Goal: Task Accomplishment & Management: Complete application form

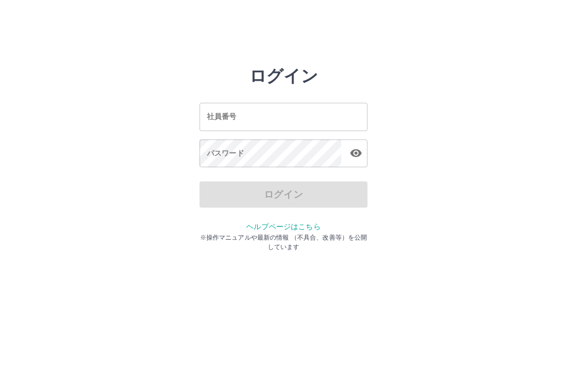
click at [288, 116] on input "社員番号" at bounding box center [283, 117] width 168 height 28
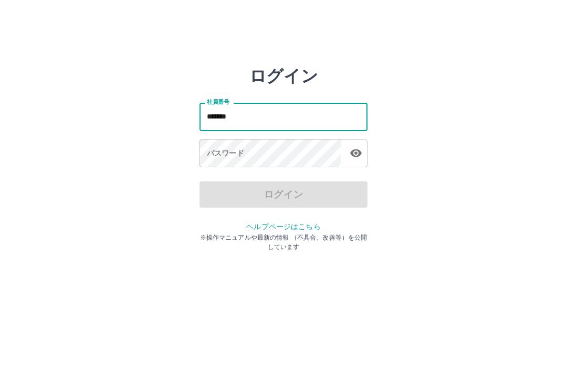
type input "*******"
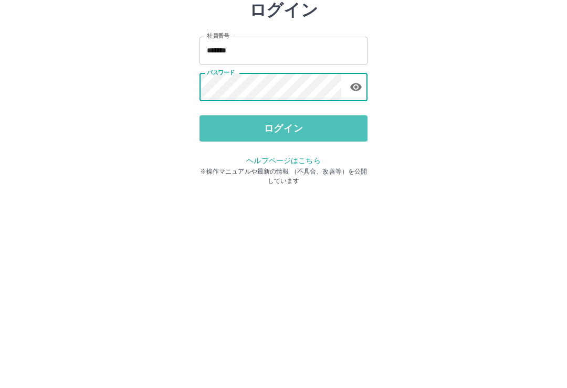
click at [280, 182] on button "ログイン" at bounding box center [283, 195] width 168 height 26
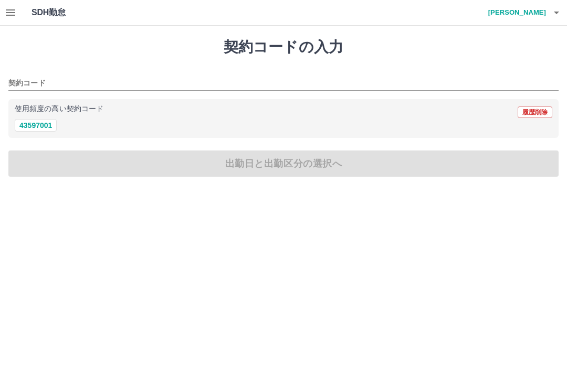
click at [40, 125] on button "43597001" at bounding box center [36, 125] width 42 height 13
type input "********"
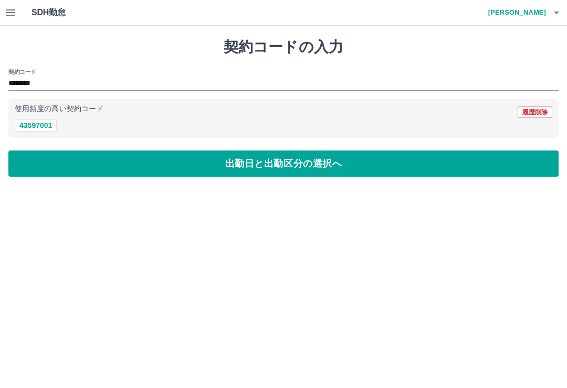
click at [349, 165] on button "出勤日と出勤区分の選択へ" at bounding box center [283, 164] width 550 height 26
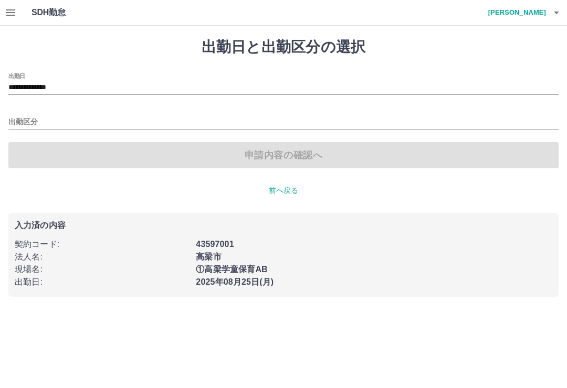
click at [24, 120] on input "出勤区分" at bounding box center [283, 122] width 550 height 13
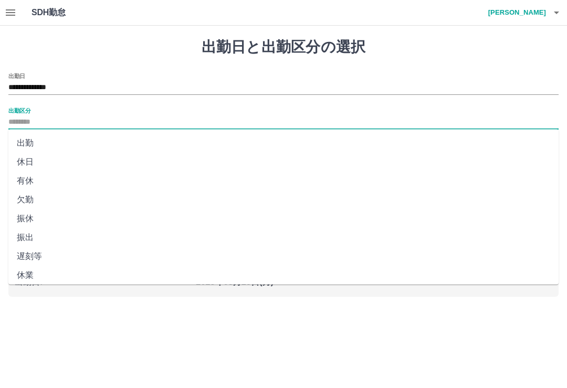
click at [25, 142] on li "出勤" at bounding box center [283, 143] width 550 height 19
type input "**"
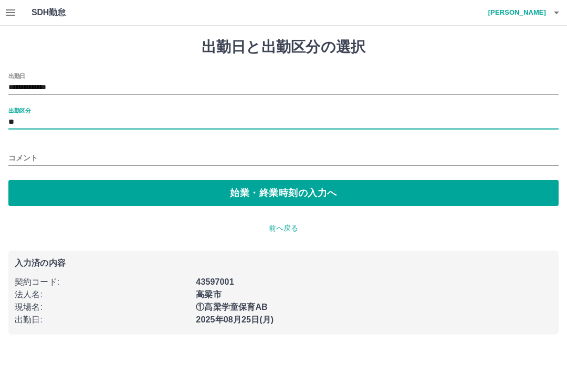
click at [293, 200] on button "始業・終業時刻の入力へ" at bounding box center [283, 193] width 550 height 26
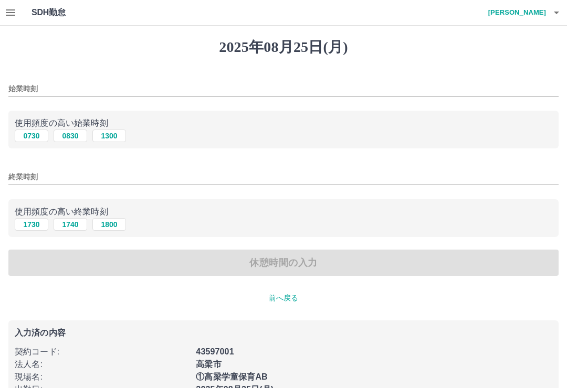
click at [70, 138] on button "0830" at bounding box center [71, 136] width 34 height 13
type input "****"
click at [21, 175] on input "終業時刻" at bounding box center [283, 176] width 550 height 15
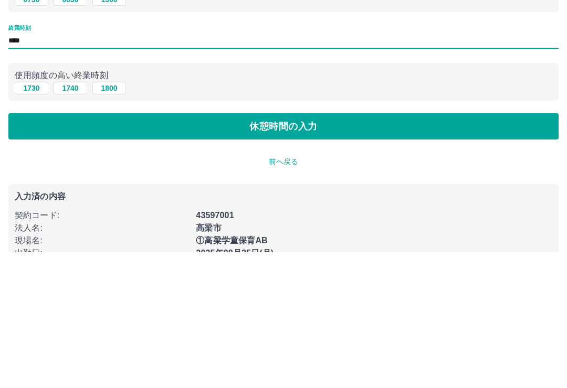
type input "****"
click at [277, 250] on button "休憩時間の入力" at bounding box center [283, 263] width 550 height 26
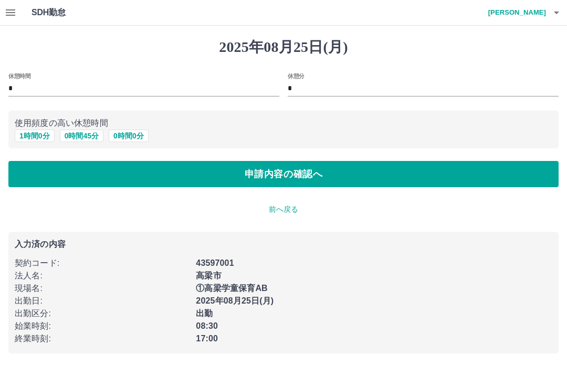
click at [32, 132] on button "1 時間 0 分" at bounding box center [35, 136] width 40 height 13
type input "*"
click at [317, 176] on button "申請内容の確認へ" at bounding box center [283, 174] width 550 height 26
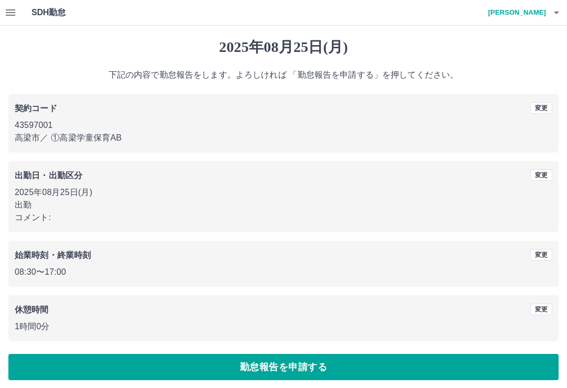
click at [300, 369] on button "勤怠報告を申請する" at bounding box center [283, 367] width 550 height 26
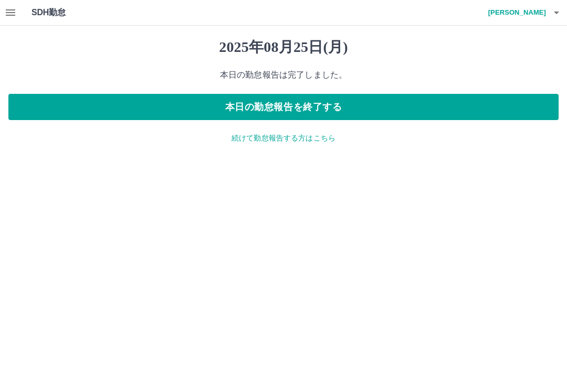
click at [554, 17] on icon "button" at bounding box center [556, 12] width 13 height 13
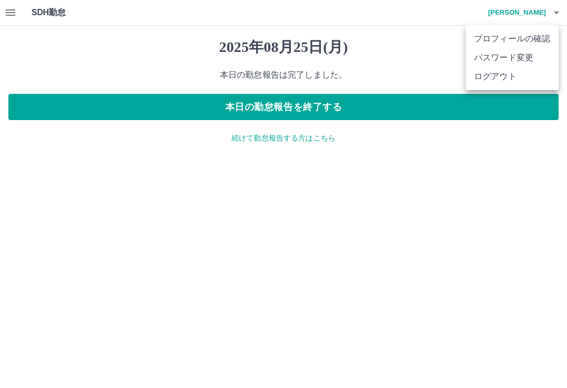
click at [499, 76] on li "ログアウト" at bounding box center [511, 76] width 93 height 19
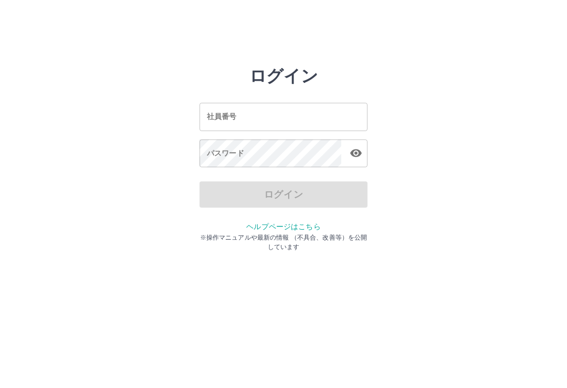
click at [294, 111] on input "社員番号" at bounding box center [283, 117] width 168 height 28
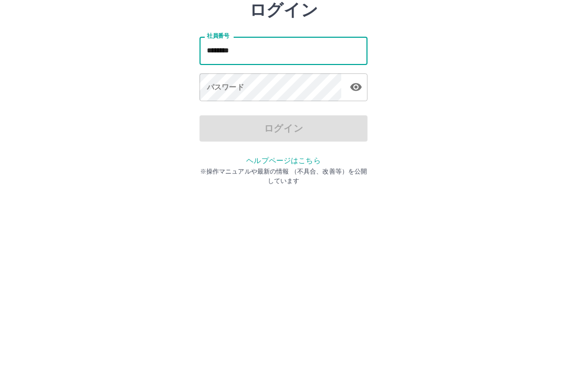
type input "*******"
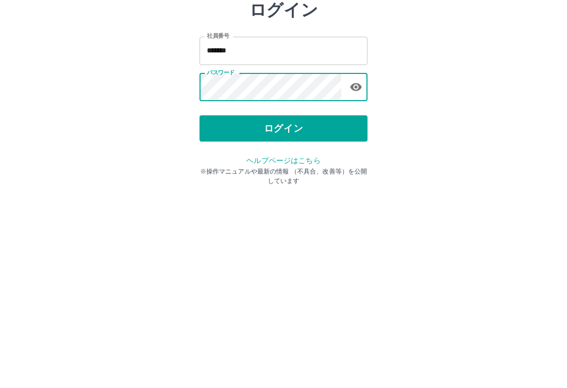
click at [349, 182] on button "ログイン" at bounding box center [283, 195] width 168 height 26
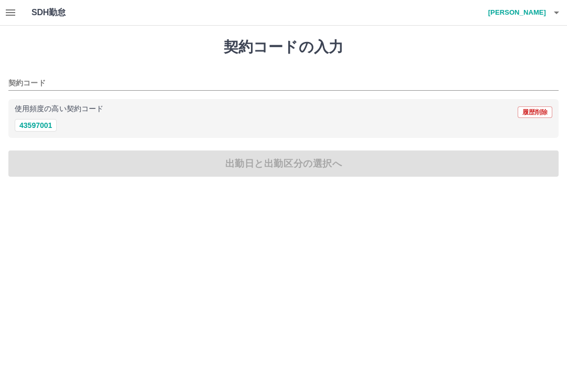
click at [40, 121] on button "43597001" at bounding box center [36, 125] width 42 height 13
type input "********"
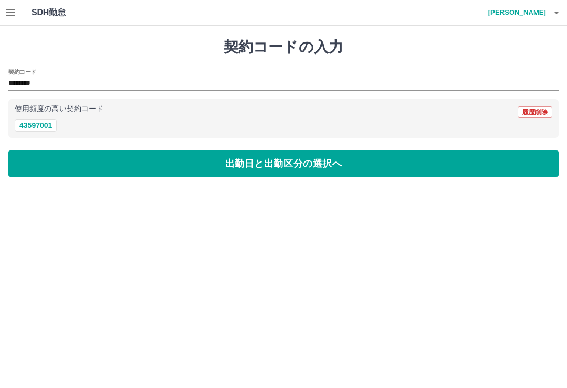
click at [386, 166] on button "出勤日と出勤区分の選択へ" at bounding box center [283, 164] width 550 height 26
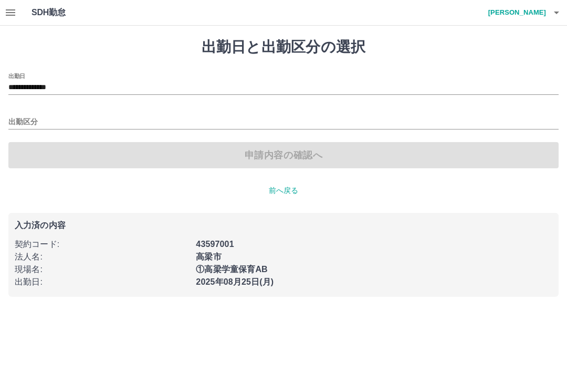
click at [24, 119] on input "出勤区分" at bounding box center [283, 122] width 550 height 13
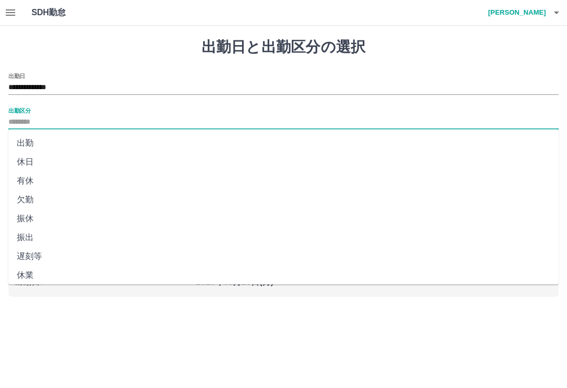
click at [22, 141] on li "出勤" at bounding box center [283, 143] width 550 height 19
type input "**"
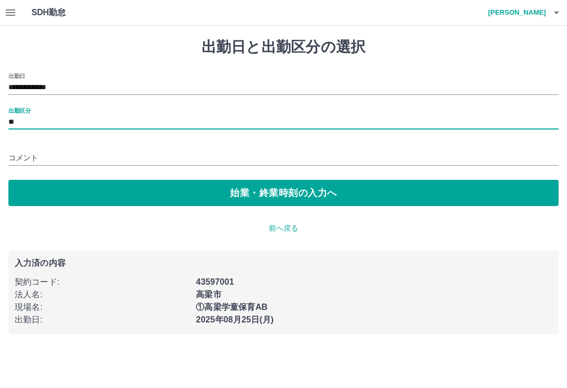
click at [117, 190] on button "始業・終業時刻の入力へ" at bounding box center [283, 193] width 550 height 26
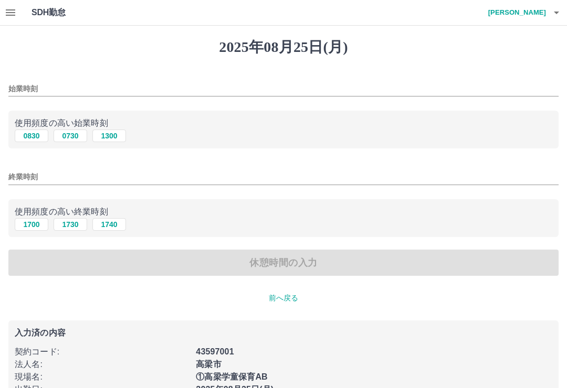
click at [81, 91] on input "始業時刻" at bounding box center [283, 88] width 550 height 15
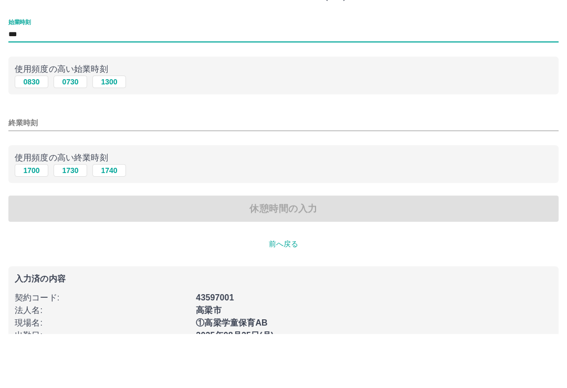
type input "***"
click at [106, 169] on input "終業時刻" at bounding box center [283, 176] width 550 height 15
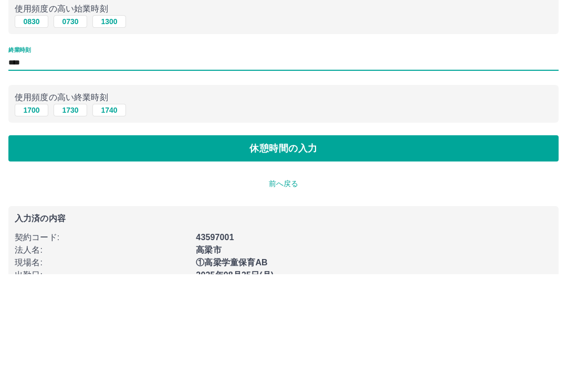
type input "****"
click at [352, 250] on button "休憩時間の入力" at bounding box center [283, 263] width 550 height 26
type input "****"
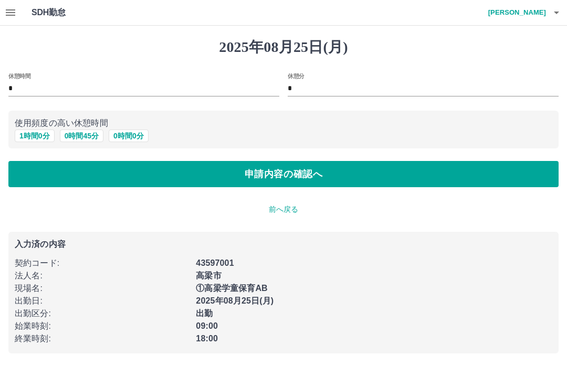
click at [34, 137] on button "1 時間 0 分" at bounding box center [35, 136] width 40 height 13
type input "*"
click at [37, 131] on button "1 時間 0 分" at bounding box center [35, 136] width 40 height 13
click at [353, 171] on button "申請内容の確認へ" at bounding box center [283, 174] width 550 height 26
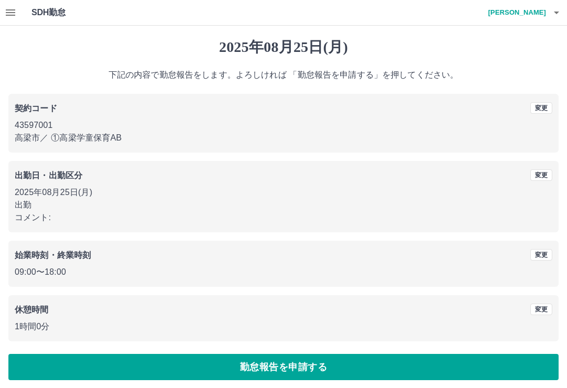
scroll to position [4, 0]
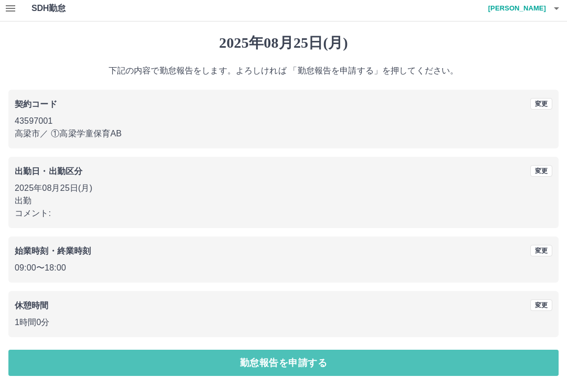
click at [365, 361] on button "勤怠報告を申請する" at bounding box center [283, 363] width 550 height 26
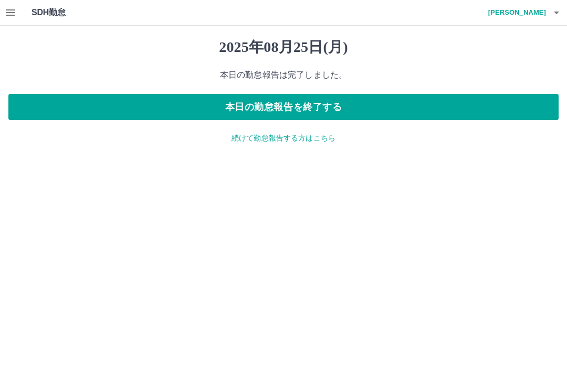
click at [424, 102] on button "本日の勤怠報告を終了する" at bounding box center [283, 107] width 550 height 26
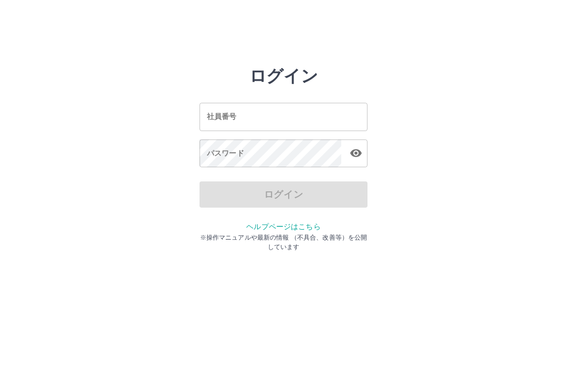
click at [313, 108] on input "社員番号" at bounding box center [283, 117] width 168 height 28
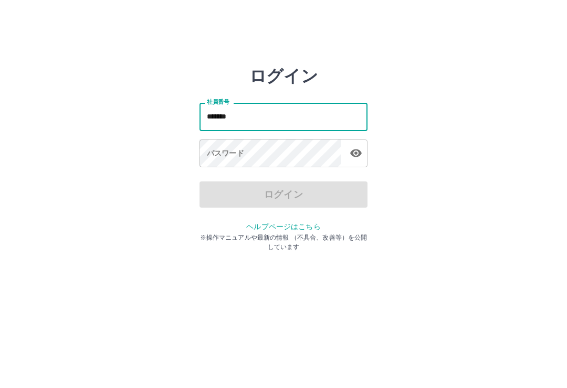
type input "*******"
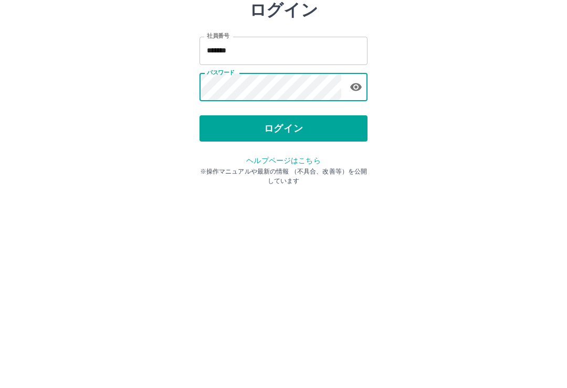
click at [329, 182] on button "ログイン" at bounding box center [283, 195] width 168 height 26
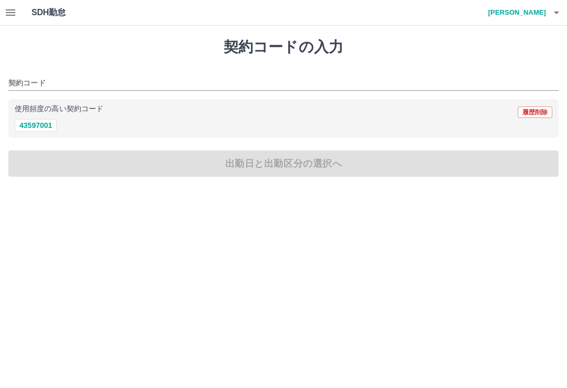
click at [39, 120] on button "43597001" at bounding box center [36, 125] width 42 height 13
type input "********"
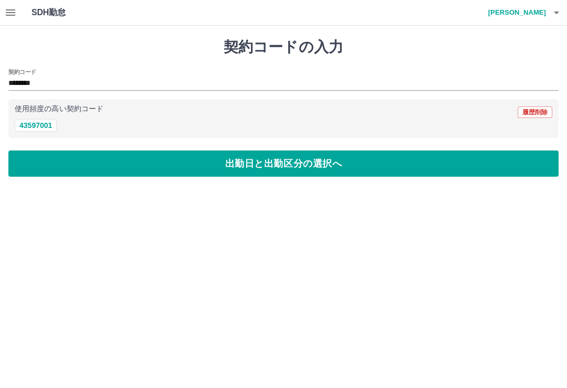
click at [14, 15] on icon "button" at bounding box center [10, 12] width 9 height 6
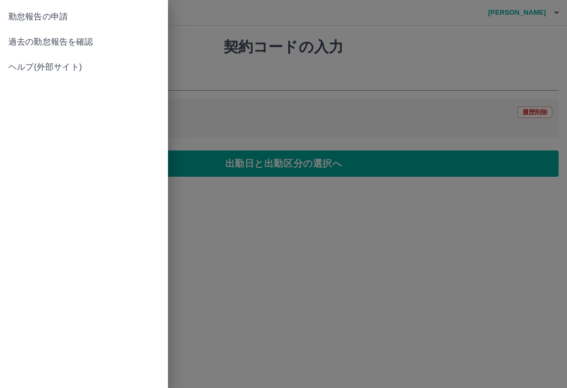
click at [81, 46] on span "過去の勤怠報告を確認" at bounding box center [83, 42] width 151 height 13
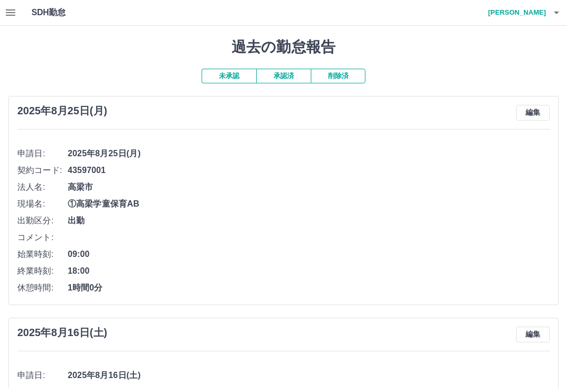
click at [17, 13] on button "button" at bounding box center [10, 12] width 21 height 25
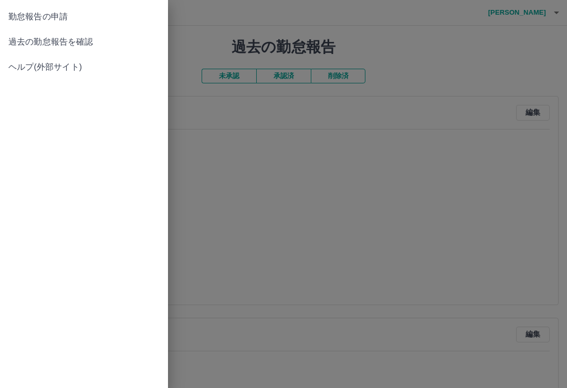
click at [81, 41] on span "過去の勤怠報告を確認" at bounding box center [83, 42] width 151 height 13
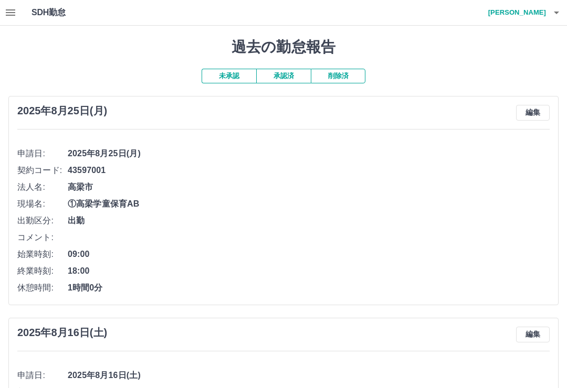
click at [553, 13] on icon "button" at bounding box center [556, 12] width 13 height 13
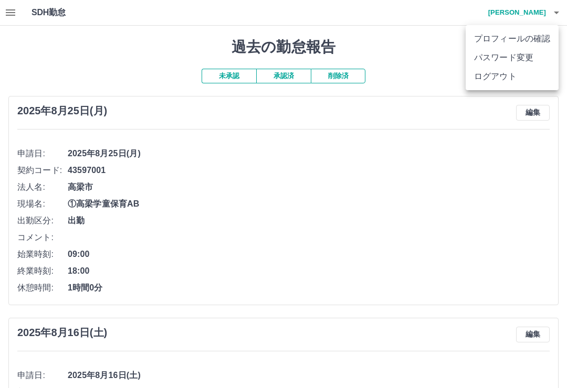
click at [392, 162] on div at bounding box center [283, 194] width 567 height 388
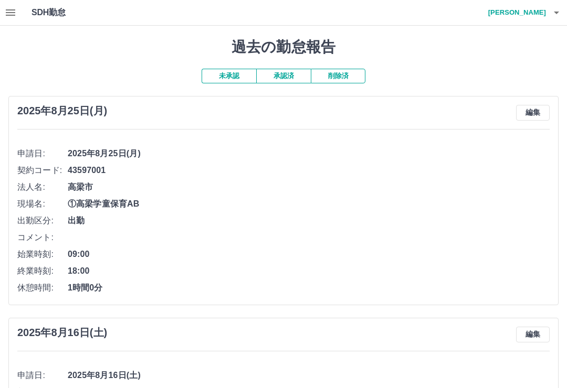
click at [230, 72] on button "未承認" at bounding box center [229, 76] width 55 height 15
click at [238, 76] on button "未承認" at bounding box center [229, 76] width 55 height 15
click at [14, 19] on button "button" at bounding box center [10, 12] width 21 height 25
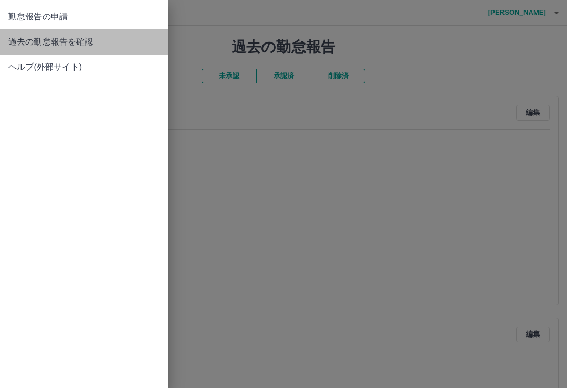
click at [26, 38] on span "過去の勤怠報告を確認" at bounding box center [83, 42] width 151 height 13
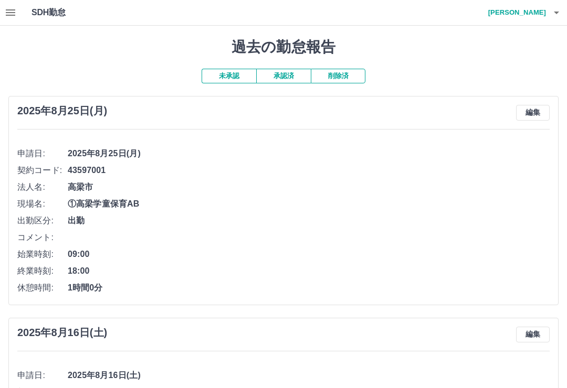
click at [288, 72] on button "承認済" at bounding box center [283, 76] width 55 height 15
click at [7, 16] on icon "button" at bounding box center [10, 12] width 13 height 13
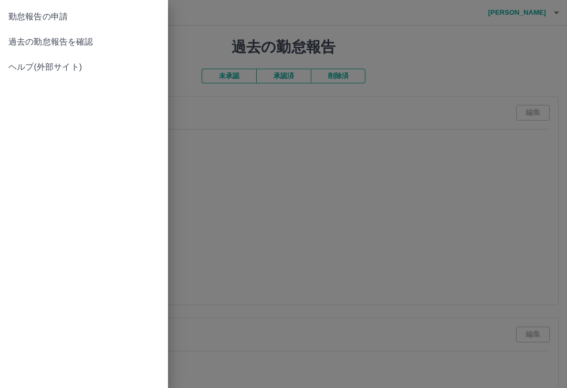
click at [90, 40] on span "過去の勤怠報告を確認" at bounding box center [83, 42] width 151 height 13
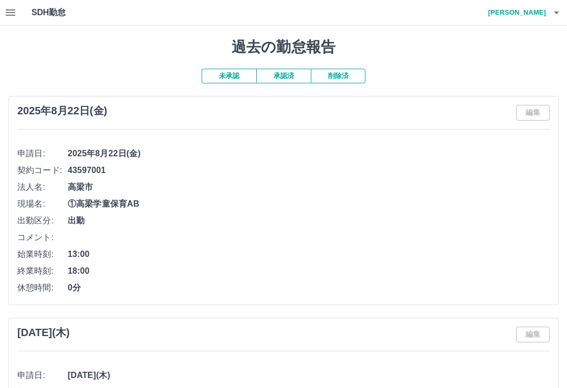
click at [16, 13] on icon "button" at bounding box center [10, 12] width 13 height 13
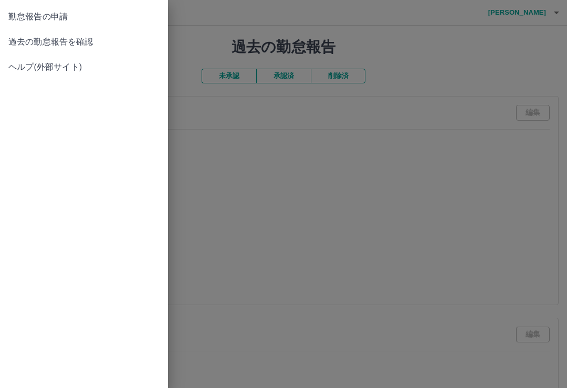
click at [90, 42] on span "過去の勤怠報告を確認" at bounding box center [83, 42] width 151 height 13
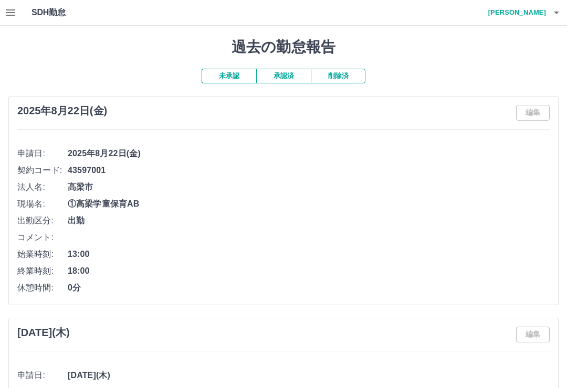
click at [236, 77] on button "未承認" at bounding box center [229, 76] width 55 height 15
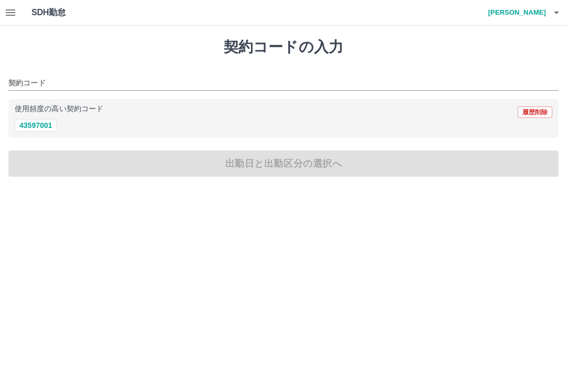
click at [531, 12] on h4 "[PERSON_NAME]" at bounding box center [514, 12] width 63 height 25
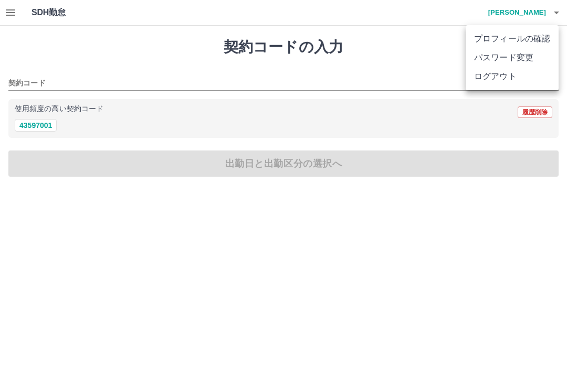
click at [502, 77] on li "ログアウト" at bounding box center [511, 76] width 93 height 19
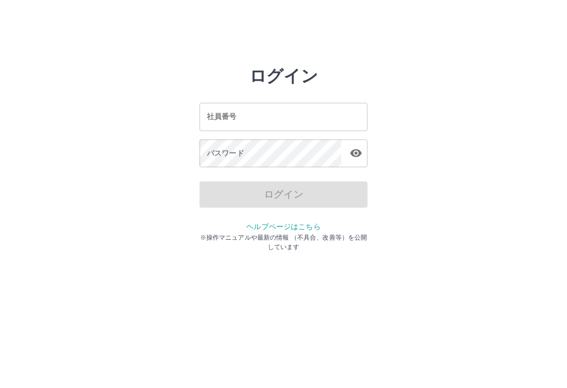
click at [215, 234] on html "ログイン 社員番号 社員番号 パスワード パスワード ログイン ヘルプページはこちら ※操作マニュアルや最新の情報 （不具合、改善等）を公開しています" at bounding box center [283, 117] width 567 height 234
